Goal: Find specific page/section: Find specific page/section

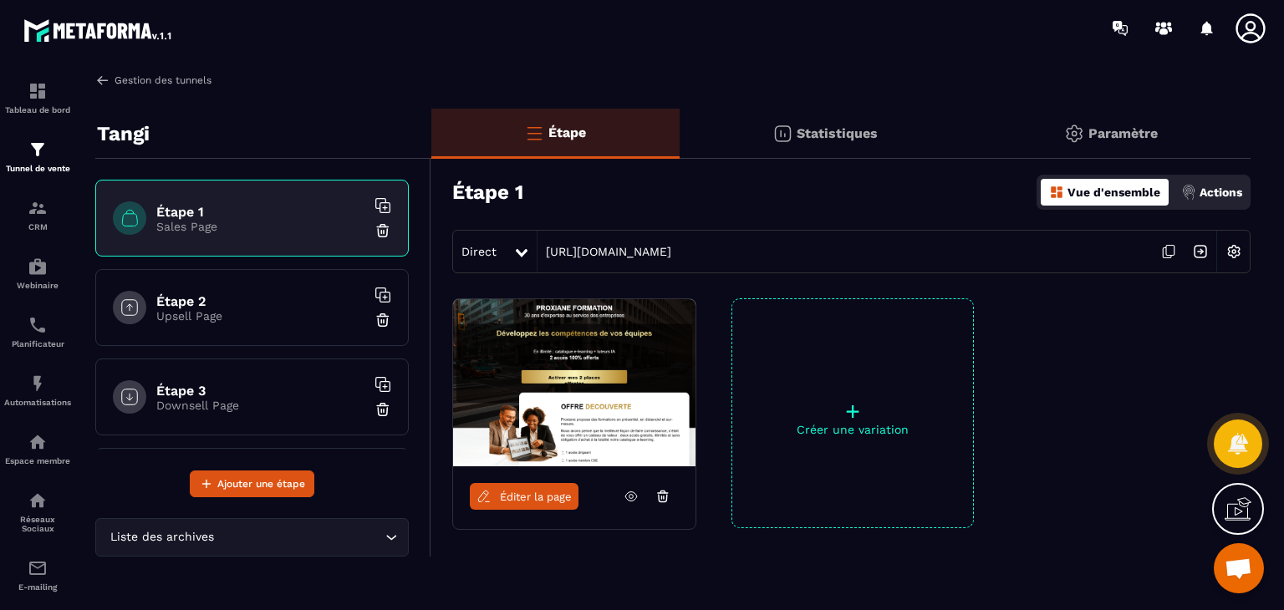
click at [145, 79] on link "Gestion des tunnels" at bounding box center [153, 80] width 116 height 15
click at [28, 156] on img at bounding box center [38, 150] width 20 height 20
click at [43, 101] on div "Tableau de bord" at bounding box center [37, 97] width 67 height 33
click at [34, 201] on img at bounding box center [38, 208] width 20 height 20
click at [42, 125] on link "Tableau de bord" at bounding box center [37, 98] width 67 height 59
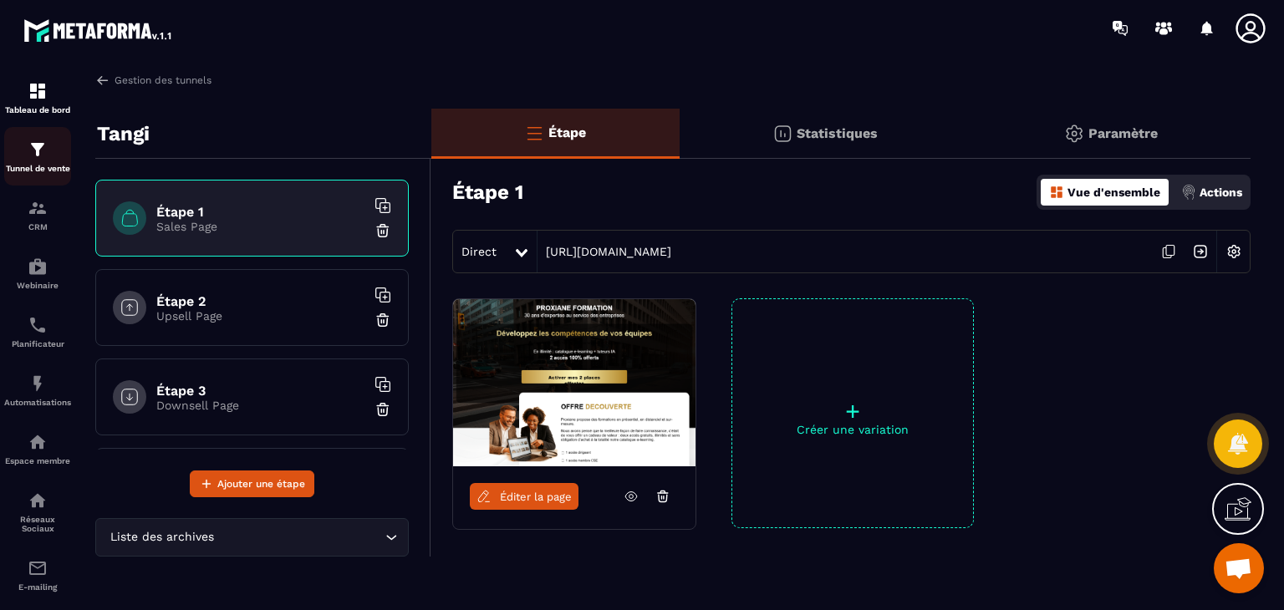
click at [37, 163] on div "Tunnel de vente" at bounding box center [37, 156] width 67 height 33
click at [165, 78] on link "Gestion des tunnels" at bounding box center [153, 80] width 116 height 15
